Goal: Communication & Community: Participate in discussion

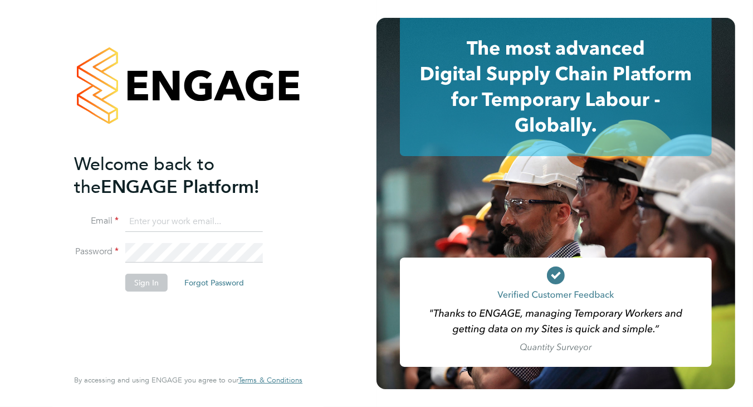
type input "helen.robinson@comparethemarket.com"
click at [143, 284] on button "Sign In" at bounding box center [146, 283] width 42 height 18
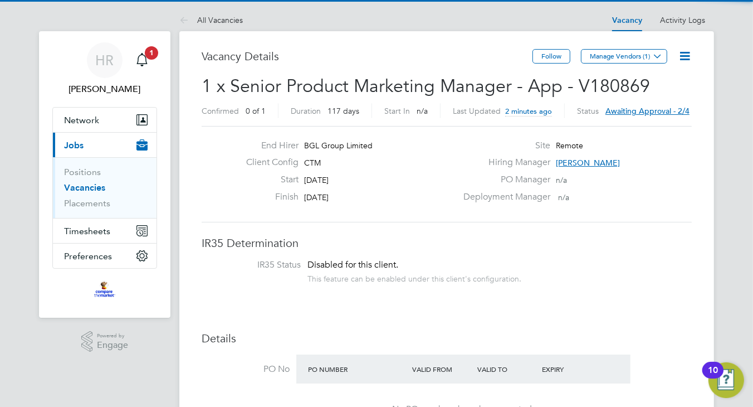
scroll to position [20, 174]
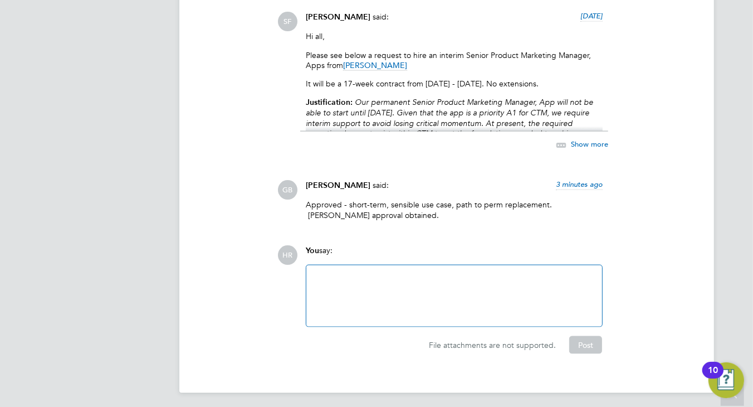
scroll to position [1291, 0]
click at [367, 271] on div at bounding box center [454, 295] width 282 height 48
click at [583, 342] on button "Post" at bounding box center [585, 344] width 33 height 18
